Goal: Find specific page/section: Find specific page/section

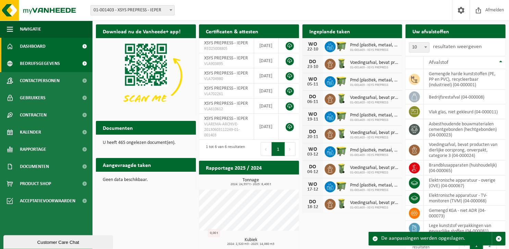
click at [84, 64] on span at bounding box center [84, 63] width 15 height 17
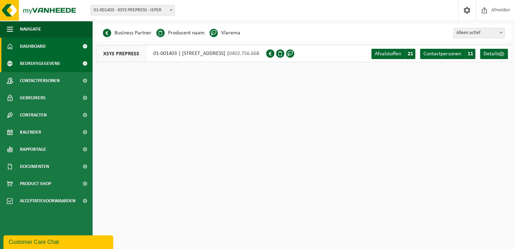
click at [83, 45] on span at bounding box center [84, 46] width 15 height 17
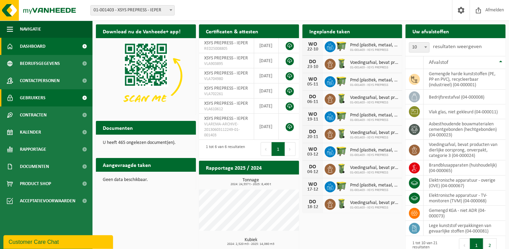
click at [57, 100] on link "Gebruikers" at bounding box center [46, 97] width 93 height 17
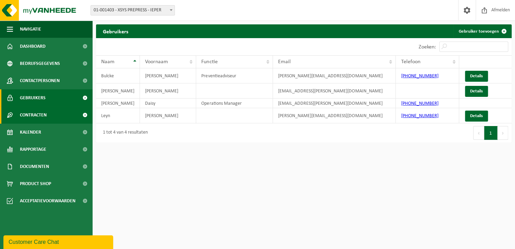
click at [52, 110] on link "Contracten" at bounding box center [46, 114] width 93 height 17
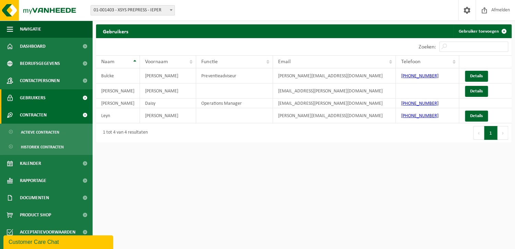
click at [50, 116] on link "Contracten" at bounding box center [46, 114] width 93 height 17
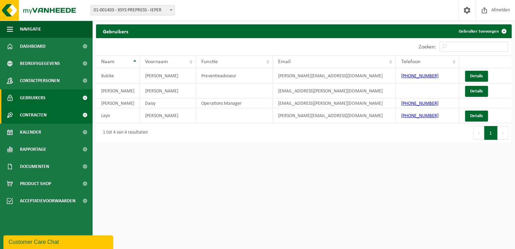
click at [50, 116] on link "Contracten" at bounding box center [46, 114] width 93 height 17
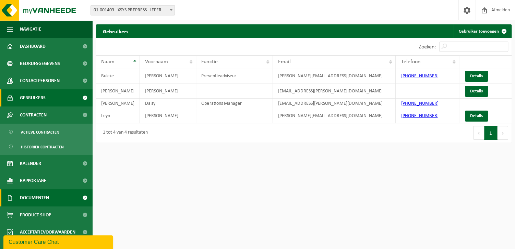
click at [84, 197] on span at bounding box center [84, 197] width 15 height 17
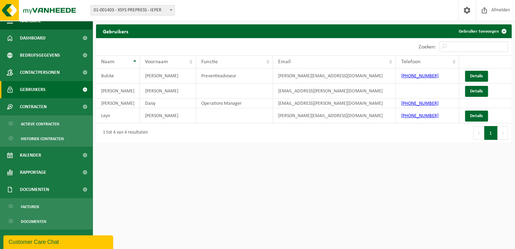
scroll to position [9, 0]
click at [37, 207] on span "Facturen" at bounding box center [30, 206] width 18 height 13
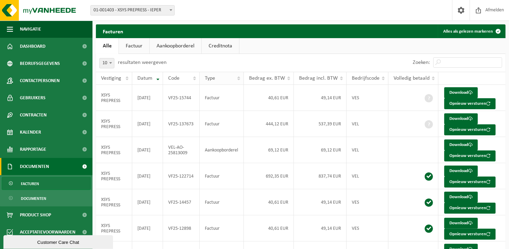
click at [230, 74] on table "Vestiging Datum Code Type Bedrag ex. BTW Bedrag incl. BTW Bedrijfscode Volledig…" at bounding box center [301, 209] width 410 height 274
drag, startPoint x: 230, startPoint y: 74, endPoint x: 306, endPoint y: 53, distance: 79.0
click at [306, 53] on ul "Alle Factuur Aankoopborderel Creditnota" at bounding box center [301, 46] width 410 height 16
